Goal: Find specific page/section: Find specific page/section

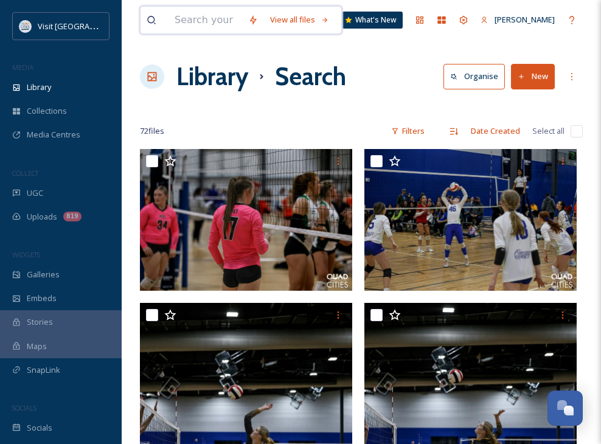
scroll to position [5900, 0]
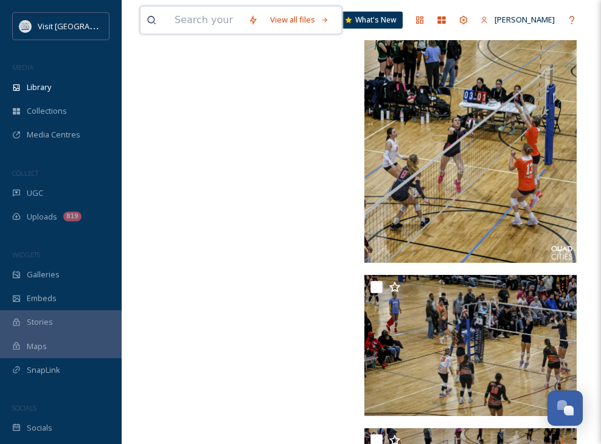
click at [176, 26] on input at bounding box center [205, 20] width 74 height 27
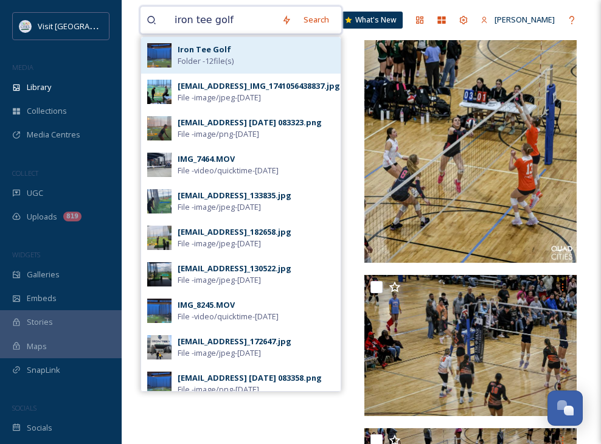
type input "iron tee golf"
click at [187, 44] on strong "Iron Tee Golf" at bounding box center [205, 49] width 54 height 11
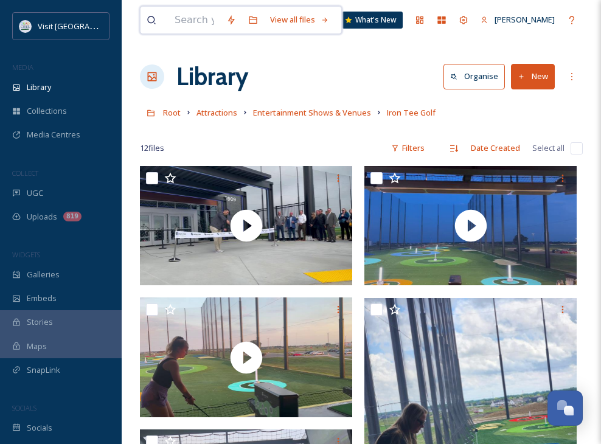
click at [198, 30] on input at bounding box center [194, 20] width 52 height 27
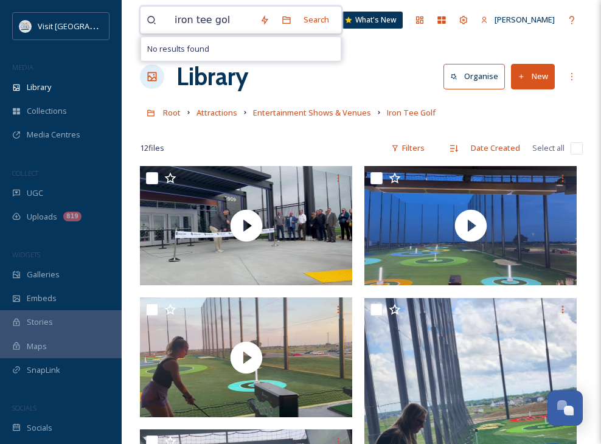
type input "iron tee golf"
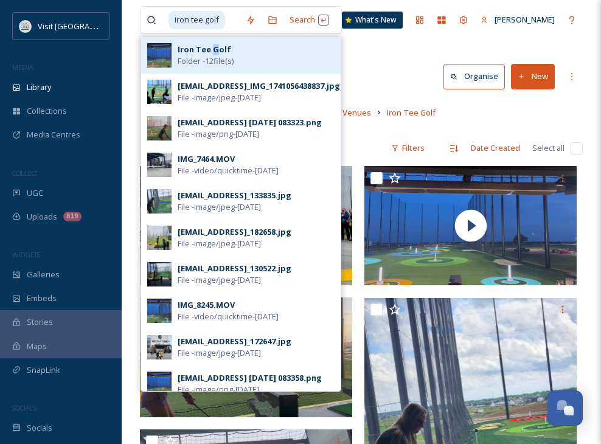
click at [215, 49] on strong "Iron Tee Golf" at bounding box center [205, 49] width 54 height 11
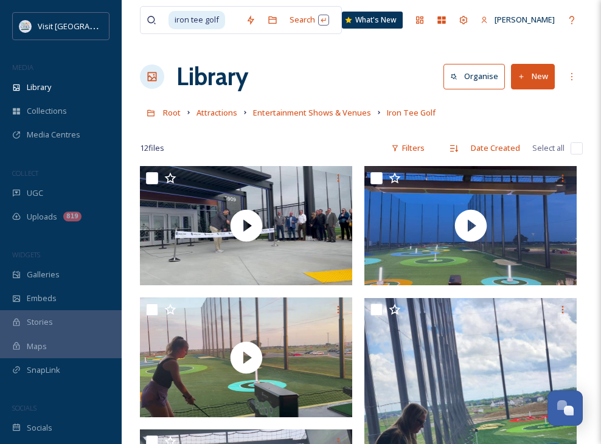
click at [355, 139] on div "12 file s Filters Date Created Select all" at bounding box center [361, 148] width 443 height 24
click at [227, 25] on input at bounding box center [232, 20] width 13 height 27
click at [209, 21] on span "iron tee golf" at bounding box center [196, 20] width 57 height 18
drag, startPoint x: 217, startPoint y: 21, endPoint x: 205, endPoint y: 23, distance: 12.3
click at [205, 23] on span "iron tee golf" at bounding box center [196, 20] width 57 height 18
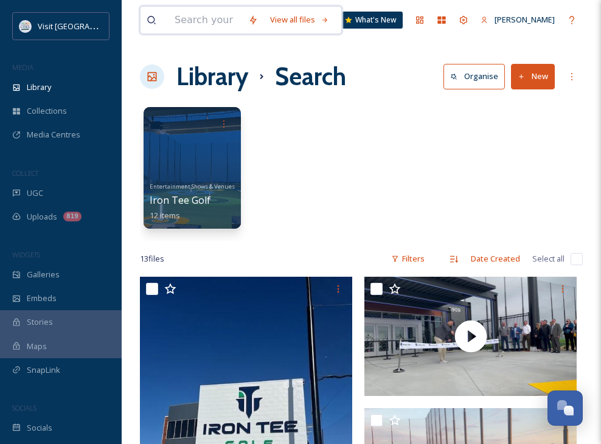
click at [224, 20] on input at bounding box center [205, 20] width 74 height 27
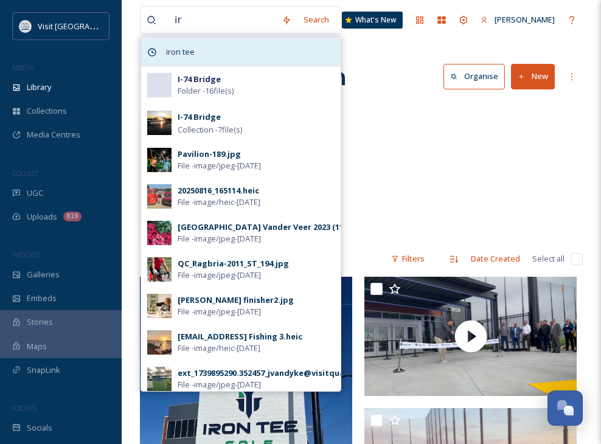
click at [199, 52] on span "iron tee" at bounding box center [180, 52] width 41 height 18
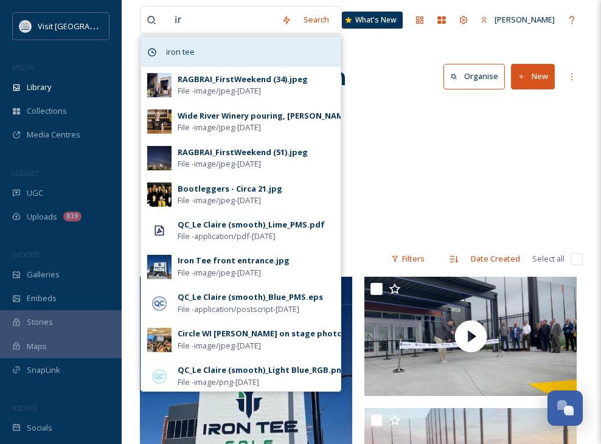
click at [193, 50] on span "iron tee" at bounding box center [180, 52] width 41 height 18
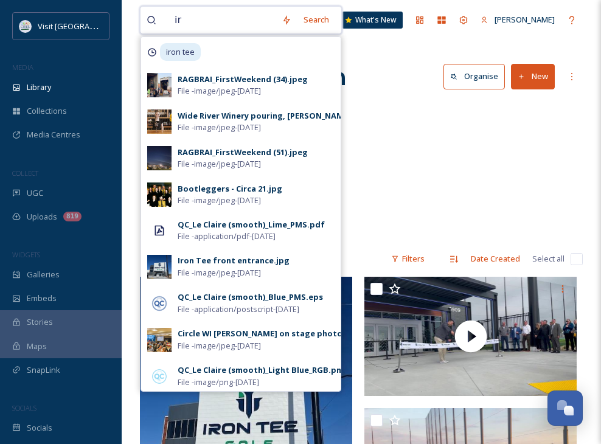
click at [184, 18] on input "ir" at bounding box center [221, 20] width 107 height 27
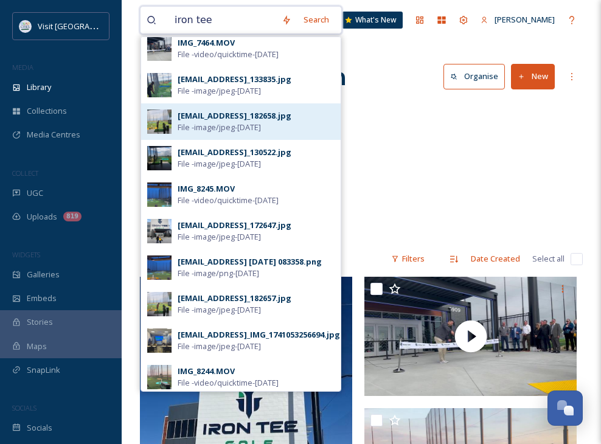
scroll to position [187, 0]
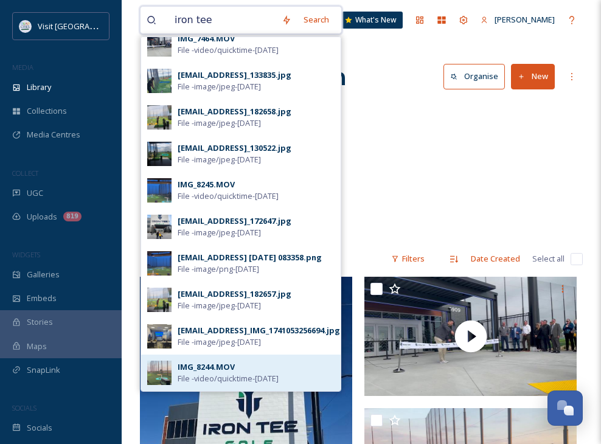
type input "iron tee"
click at [198, 370] on div "IMG_8244.MOV" at bounding box center [206, 367] width 57 height 12
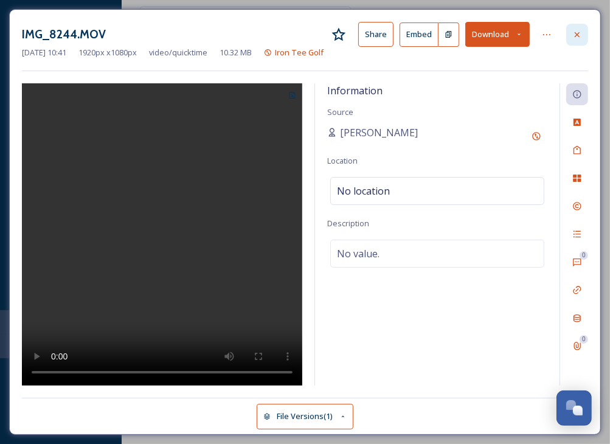
click at [574, 37] on icon at bounding box center [577, 35] width 10 height 10
